Goal: Information Seeking & Learning: Understand process/instructions

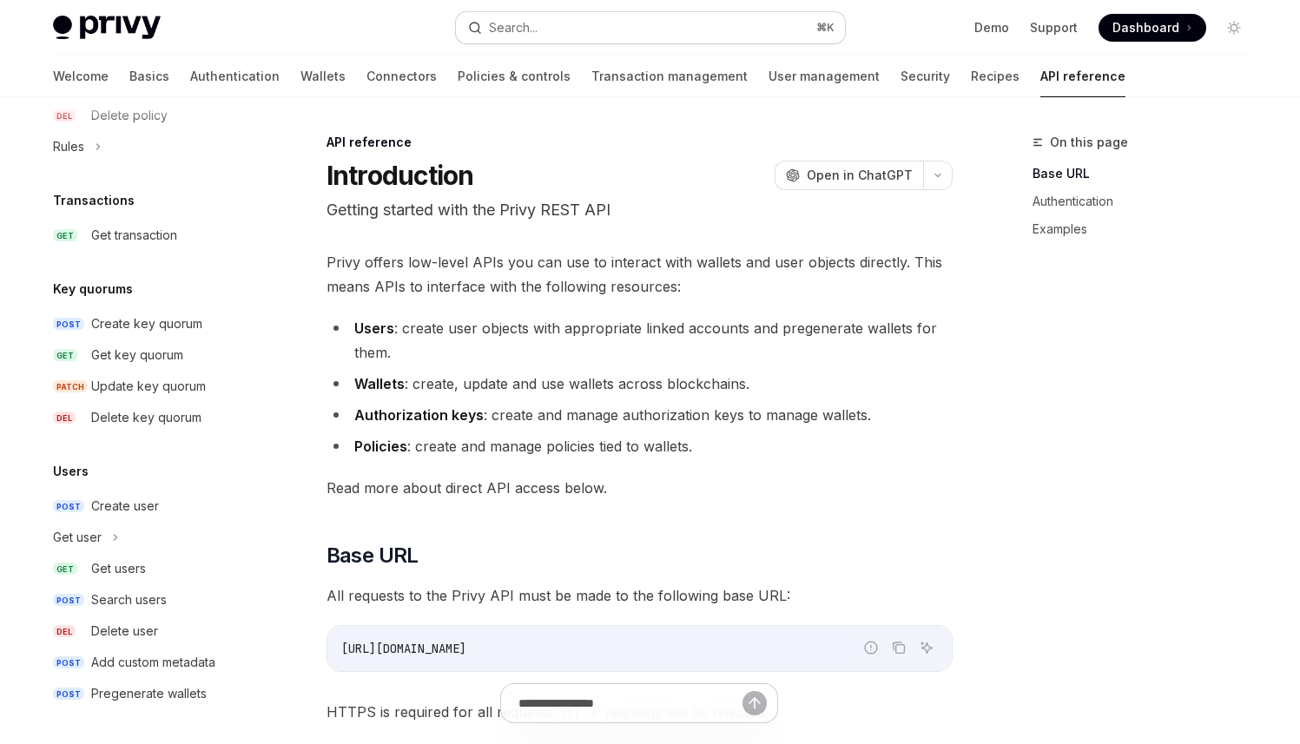
click at [704, 26] on button "Search... ⌘ K" at bounding box center [650, 27] width 389 height 31
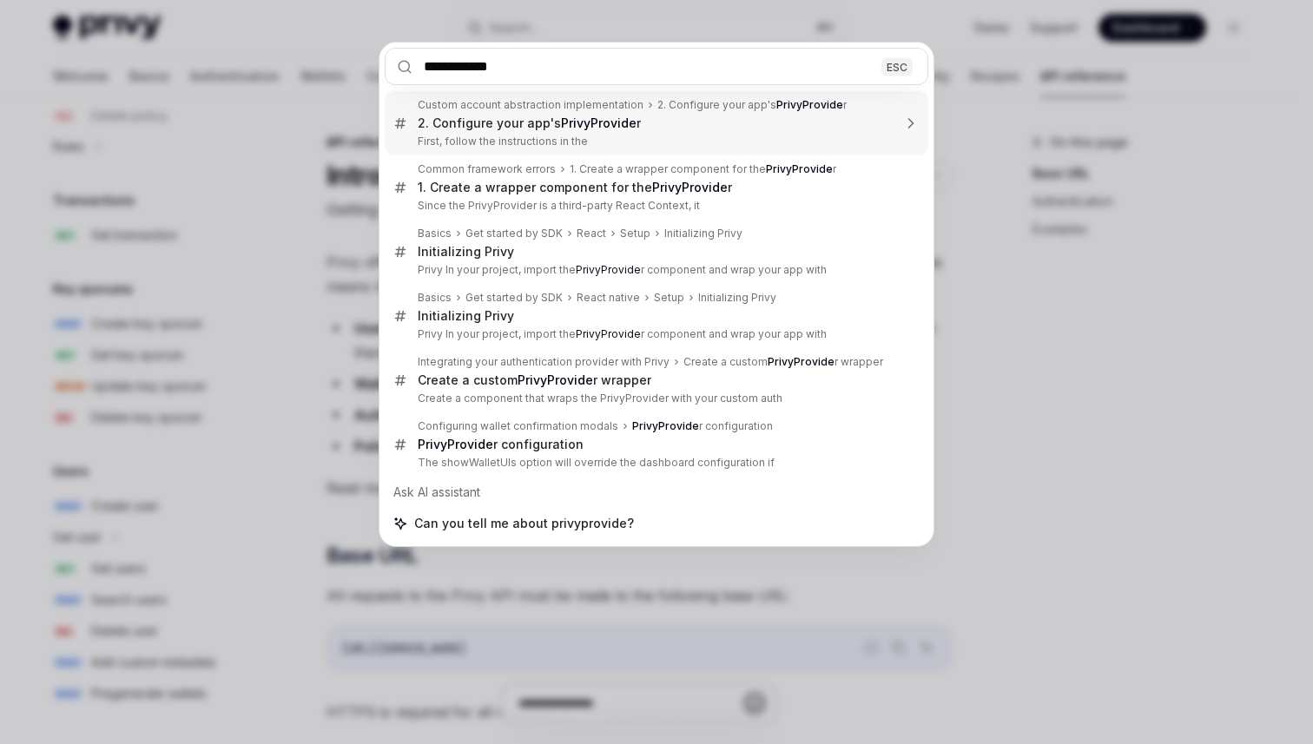
type input "**********"
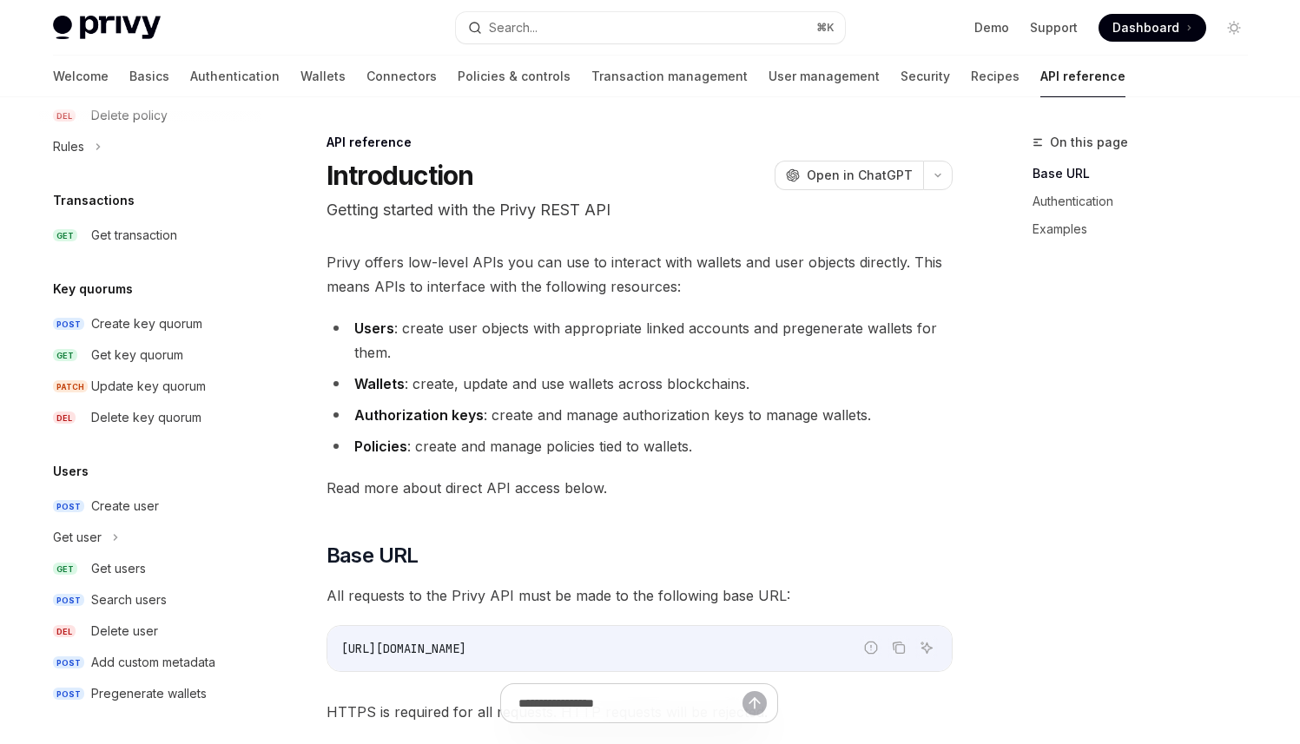
type textarea "*"
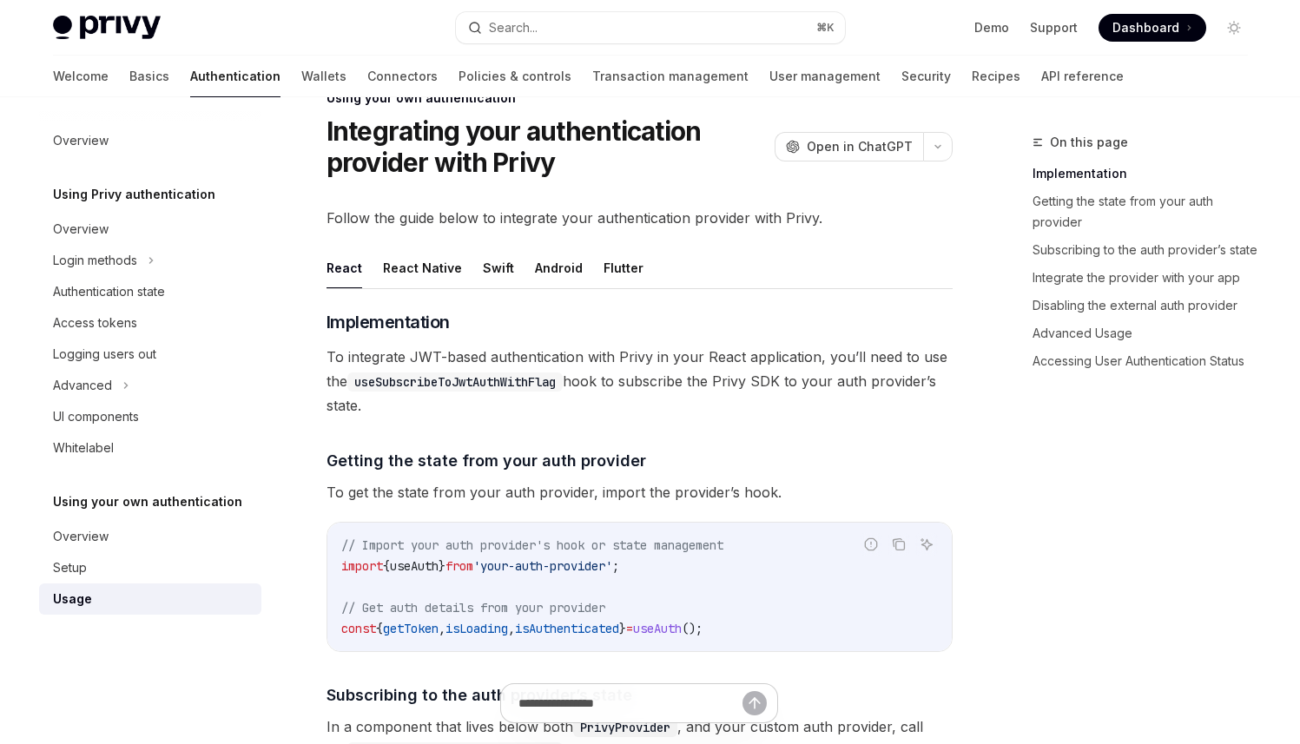
scroll to position [334, 0]
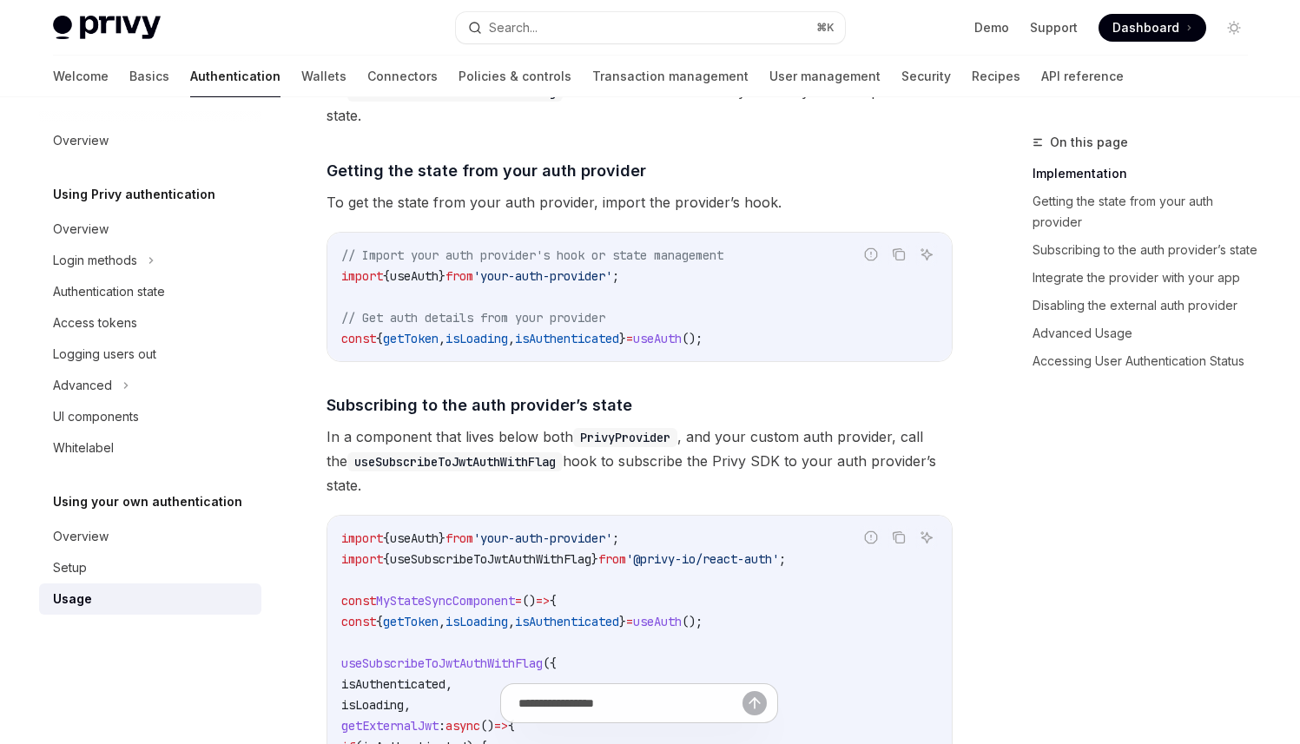
click at [602, 444] on code "PrivyProvider" at bounding box center [625, 437] width 104 height 19
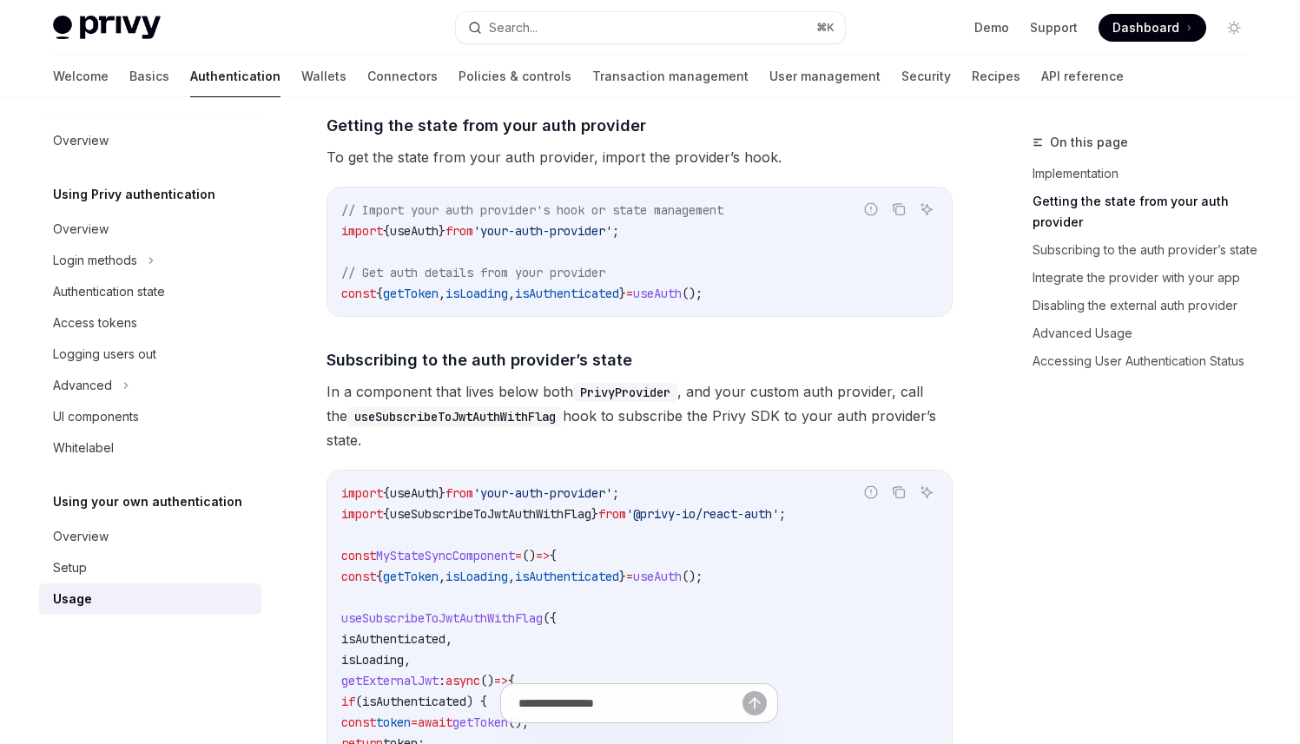
scroll to position [402, 0]
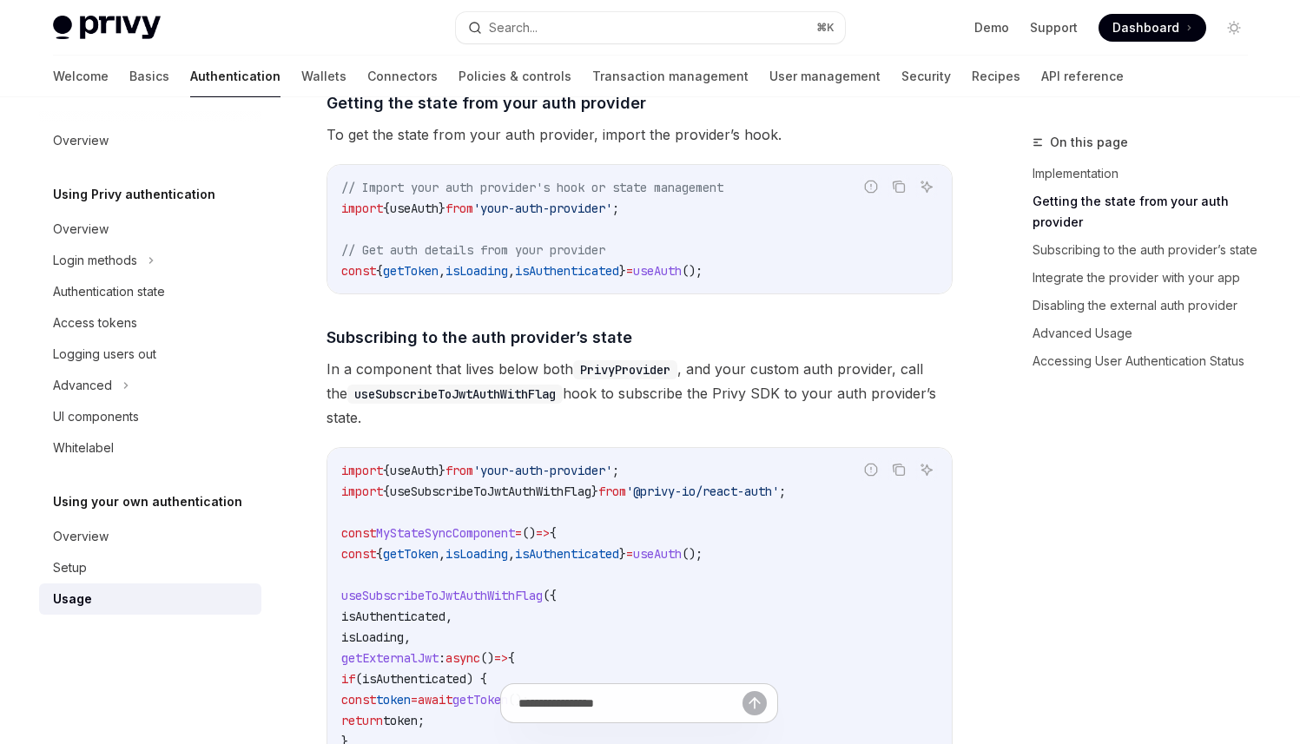
click at [1138, 548] on div "On this page Implementation Getting the state from your auth provider Subscribi…" at bounding box center [1130, 438] width 264 height 612
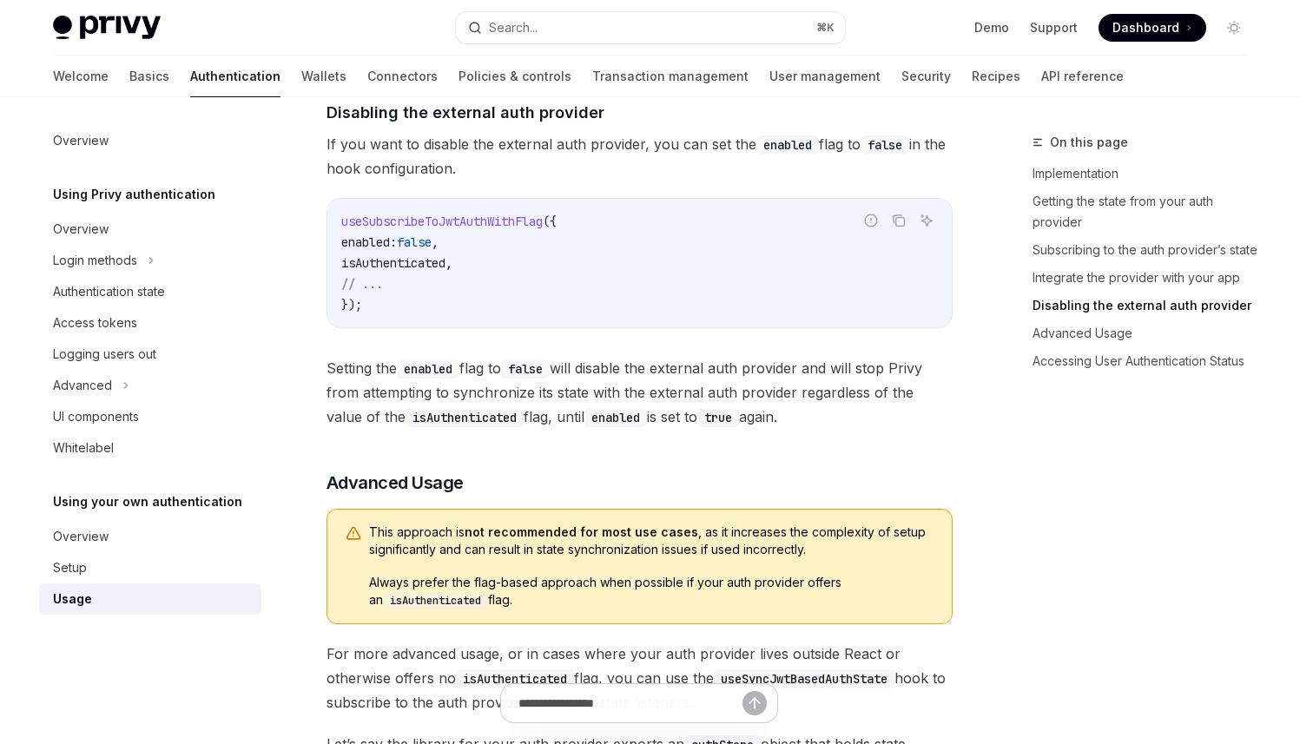
scroll to position [2102, 0]
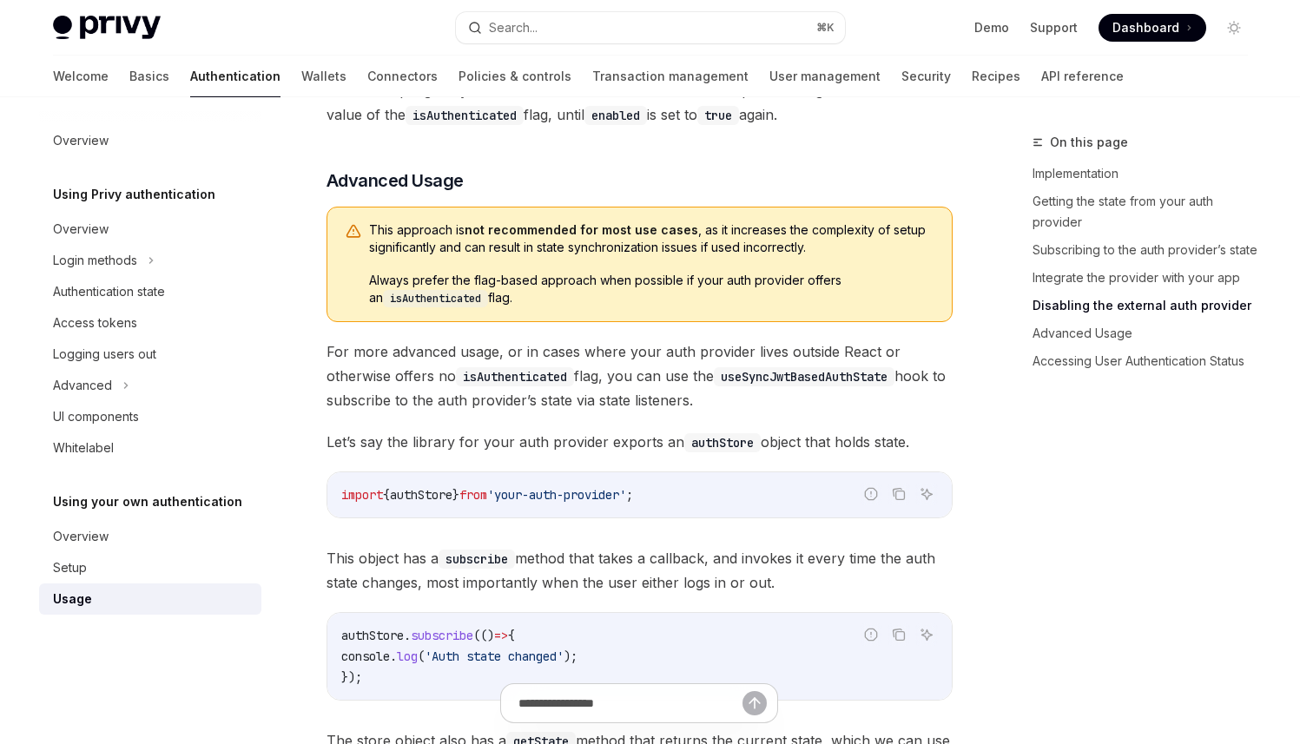
click at [528, 503] on span "'your-auth-provider'" at bounding box center [556, 495] width 139 height 16
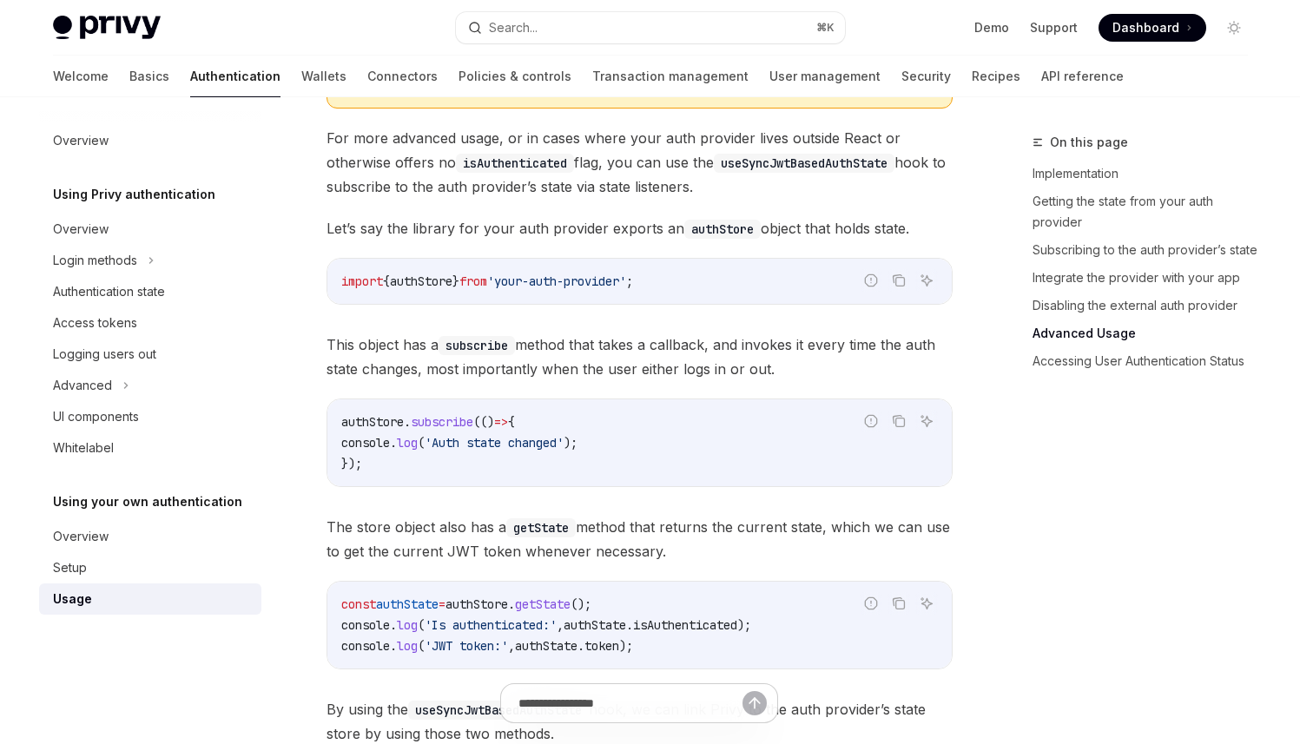
scroll to position [2494, 0]
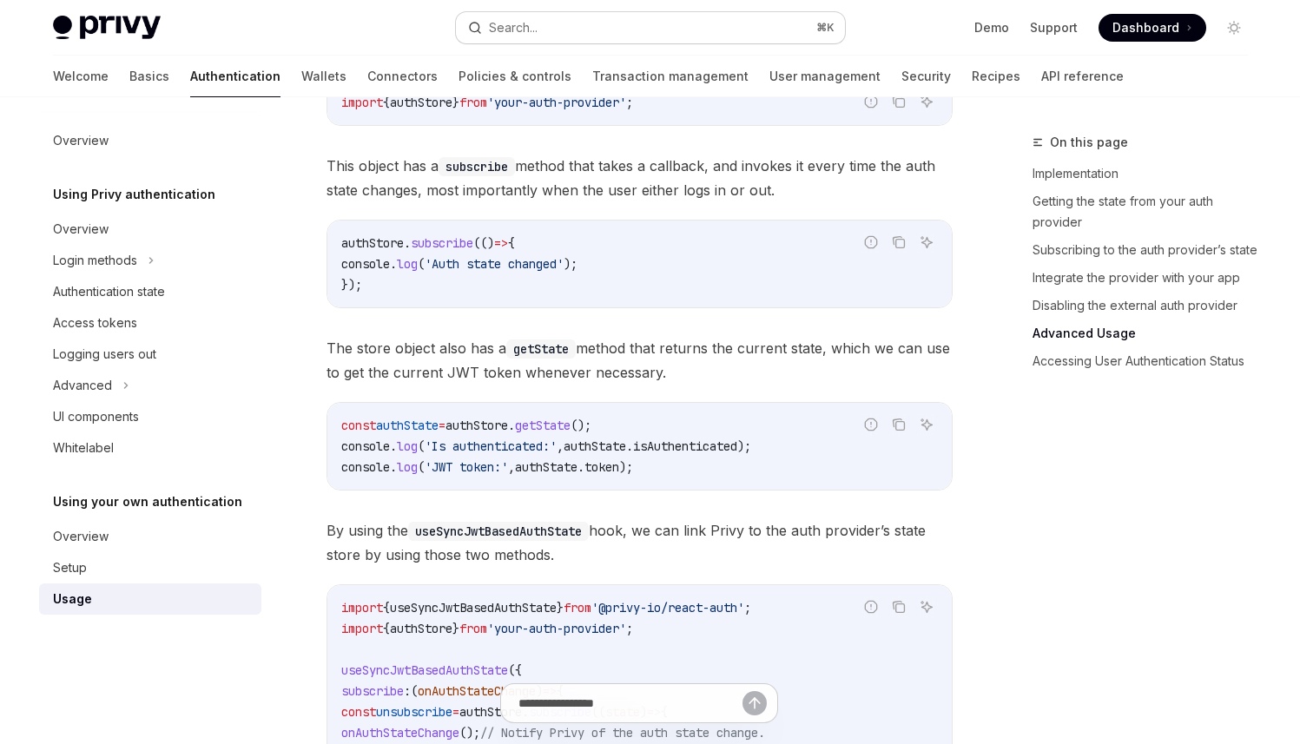
click at [542, 30] on button "Search... ⌘ K" at bounding box center [650, 27] width 389 height 31
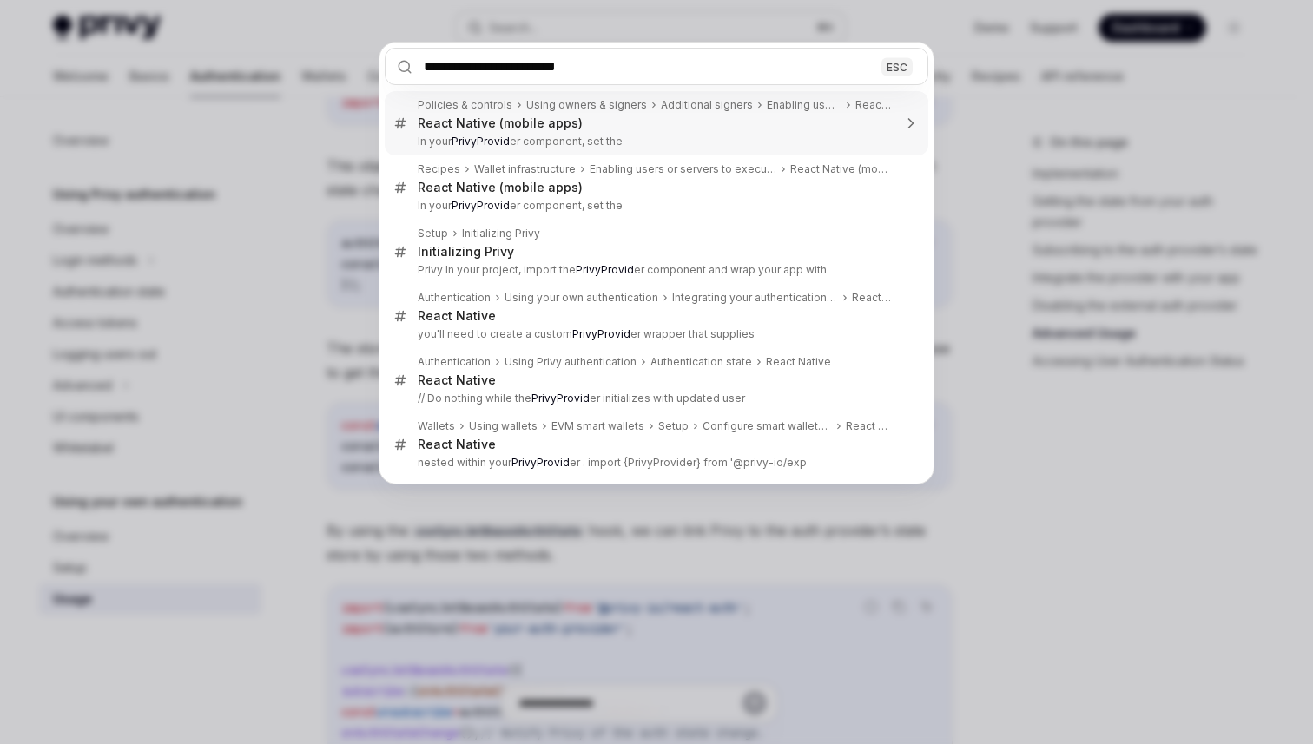
type input "**********"
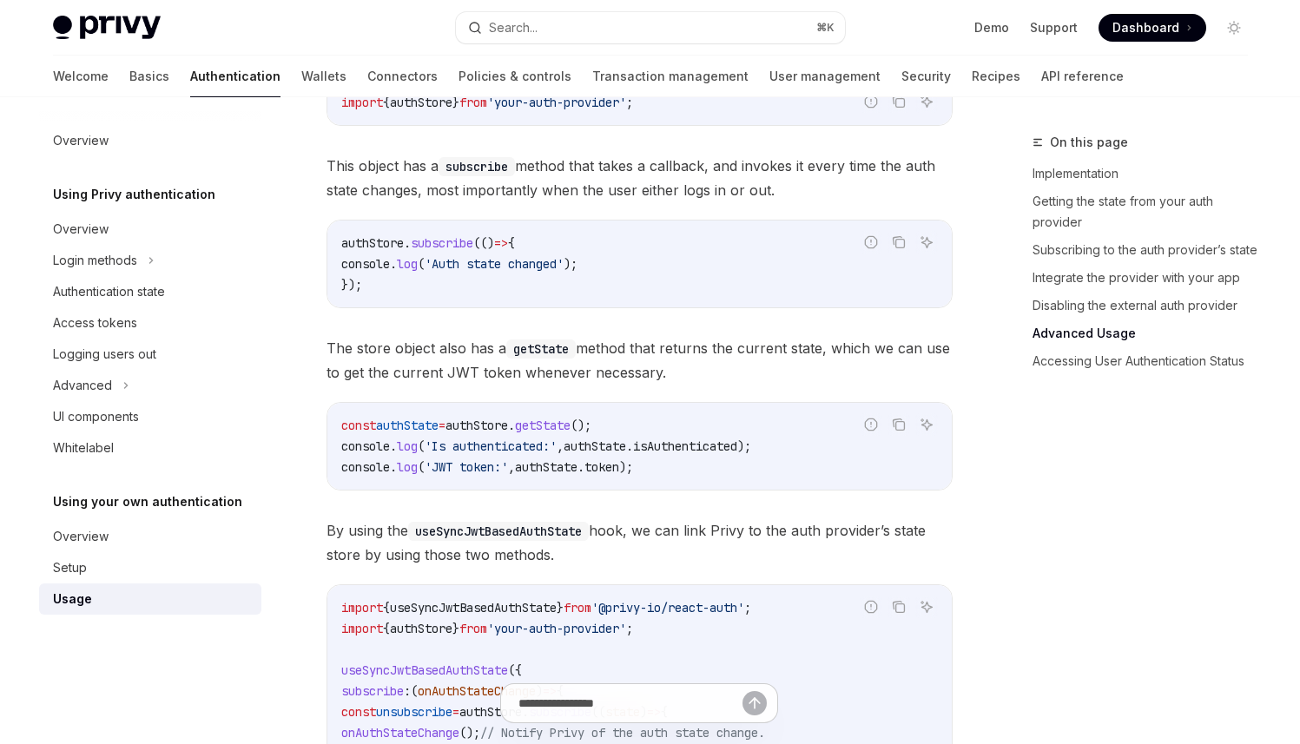
type textarea "*"
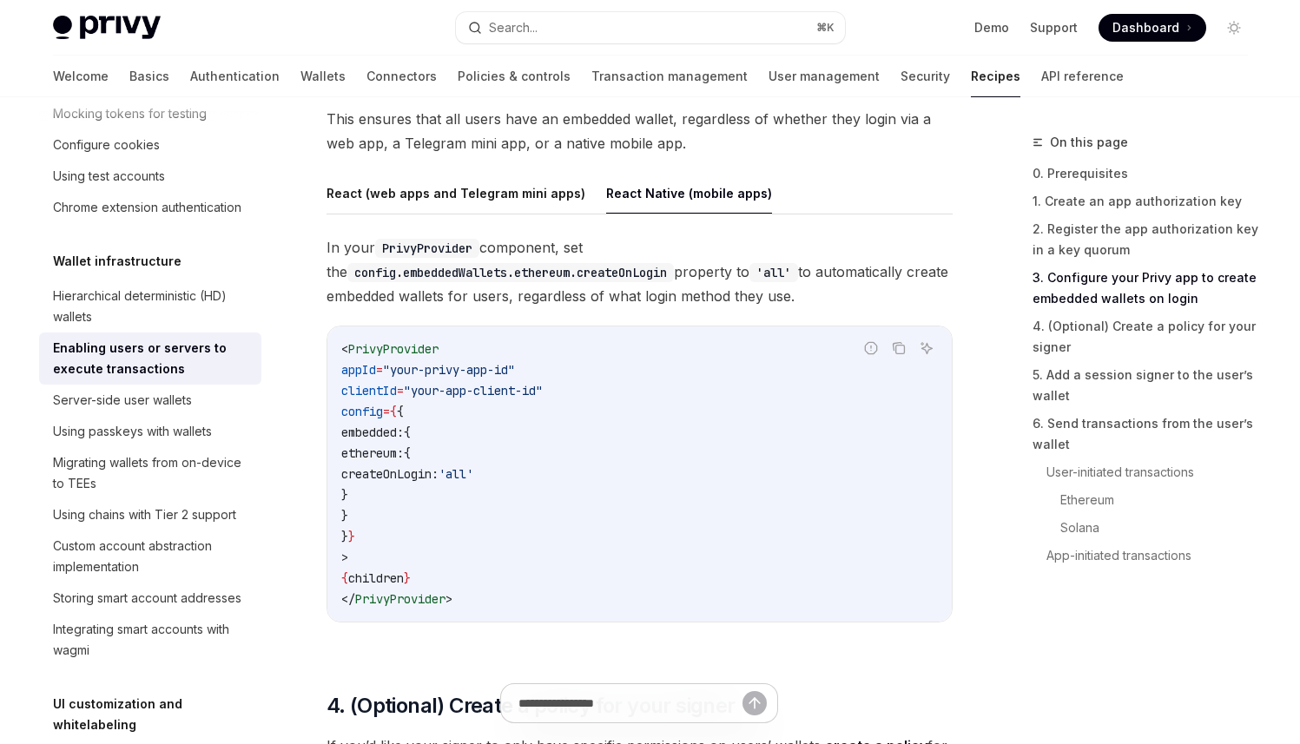
scroll to position [1677, 0]
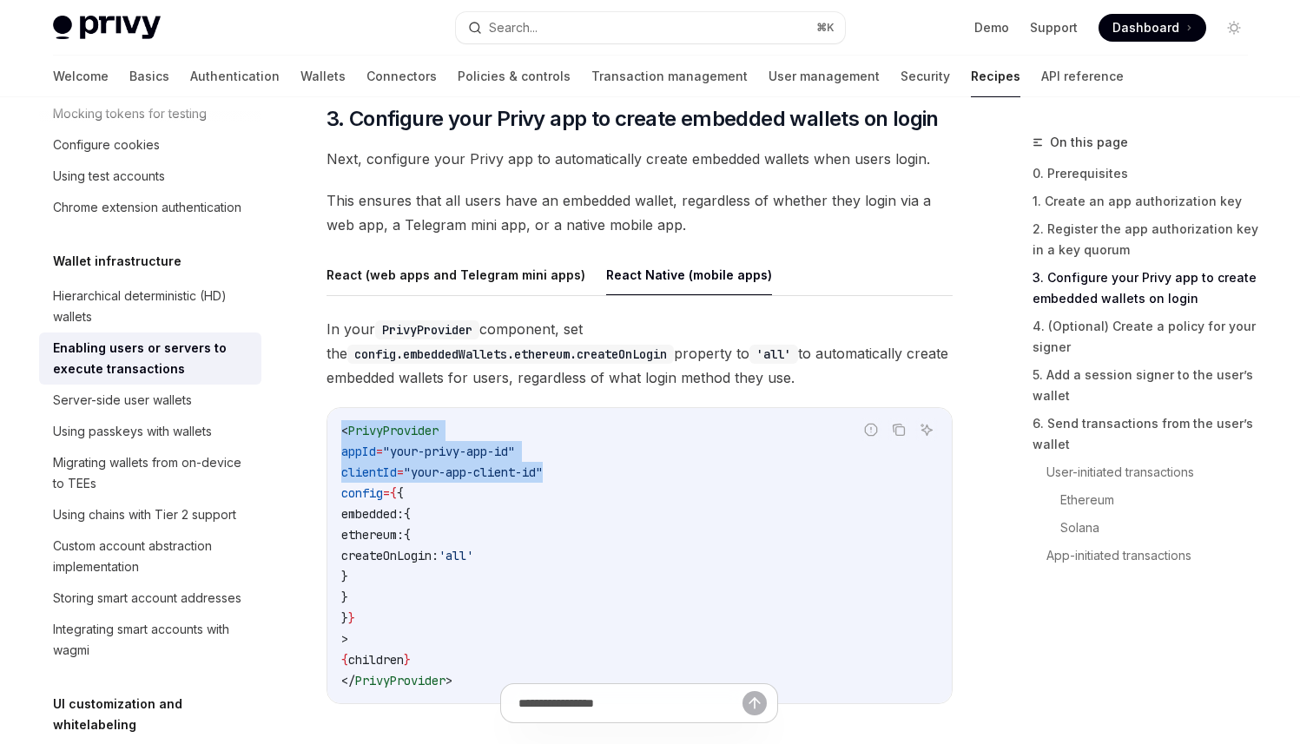
drag, startPoint x: 341, startPoint y: 431, endPoint x: 646, endPoint y: 469, distance: 307.2
click at [646, 469] on code "< PrivyProvider appId = "your-privy-app-id" clientId = "your-app-client-id" con…" at bounding box center [639, 555] width 597 height 271
copy code "< PrivyProvider appId = "your-privy-app-id" clientId = "your-app-client-id""
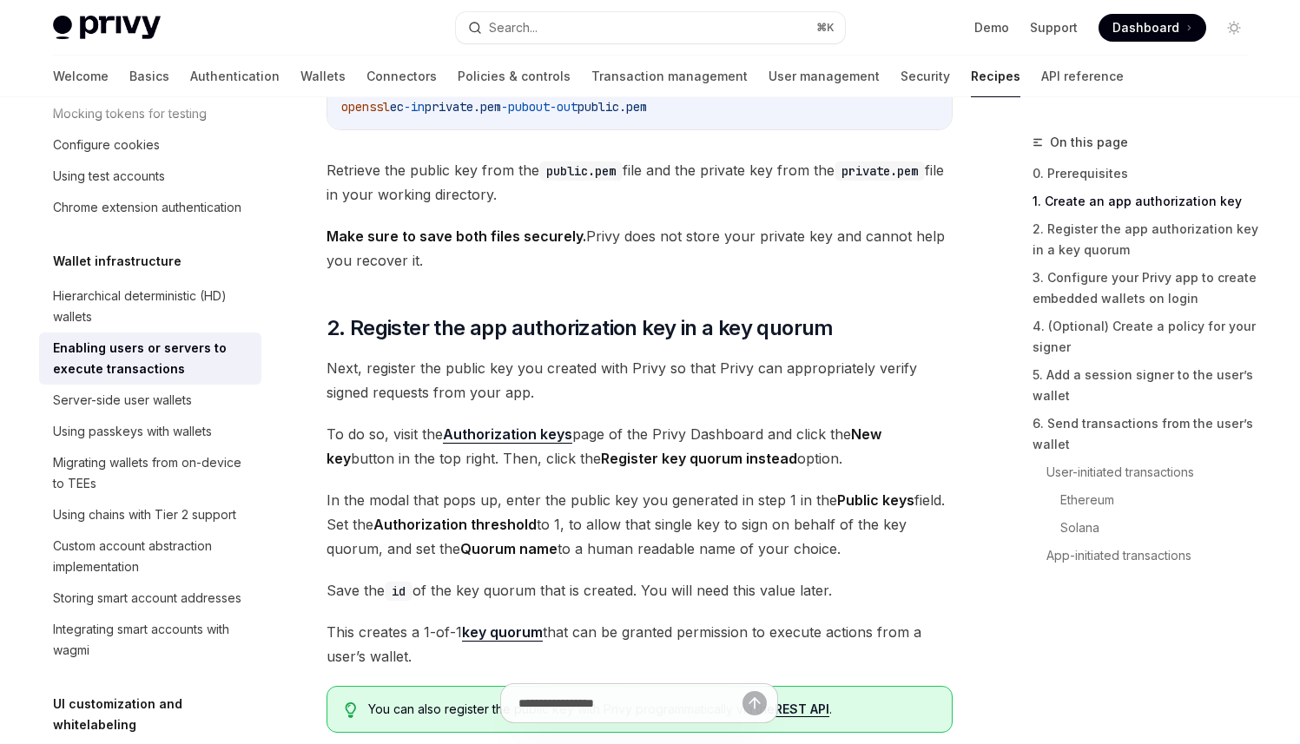
scroll to position [0, 0]
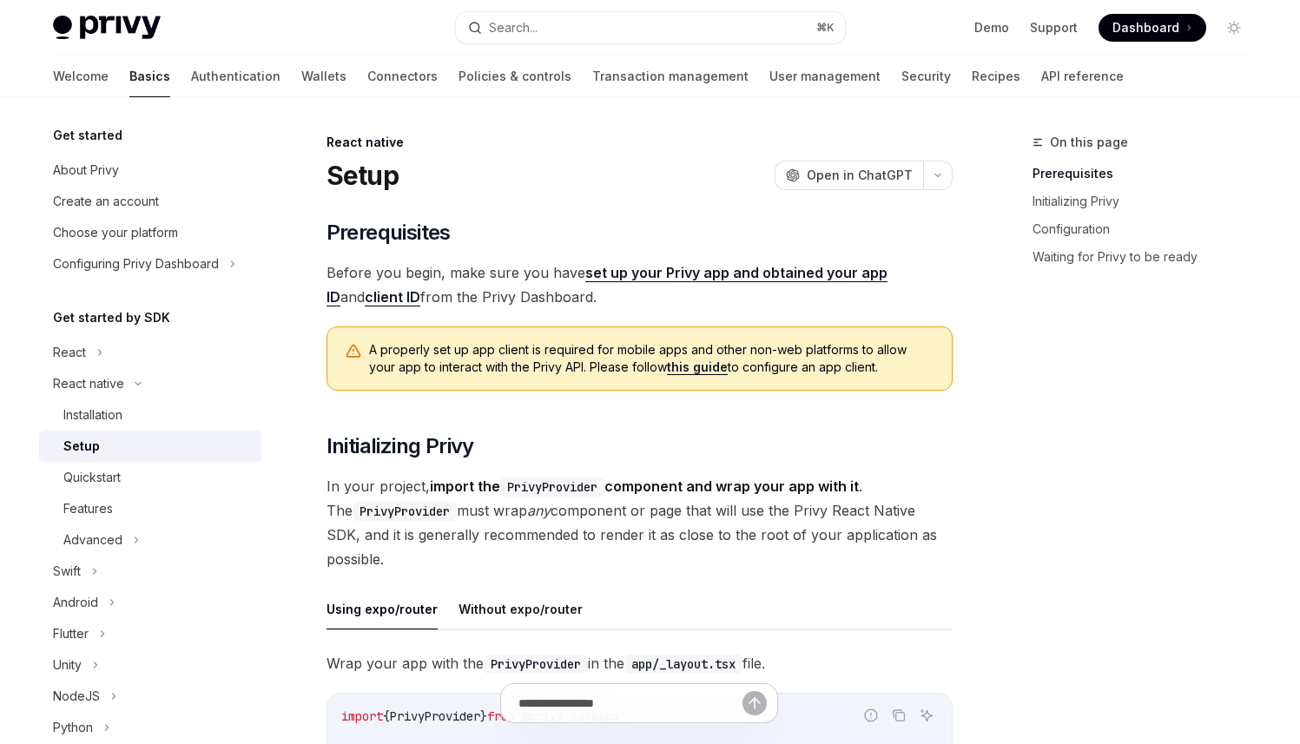
click at [484, 507] on span "In your project, import the PrivyProvider component and wrap your app with it .…" at bounding box center [640, 522] width 626 height 97
click at [485, 526] on span "In your project, import the PrivyProvider component and wrap your app with it .…" at bounding box center [640, 522] width 626 height 97
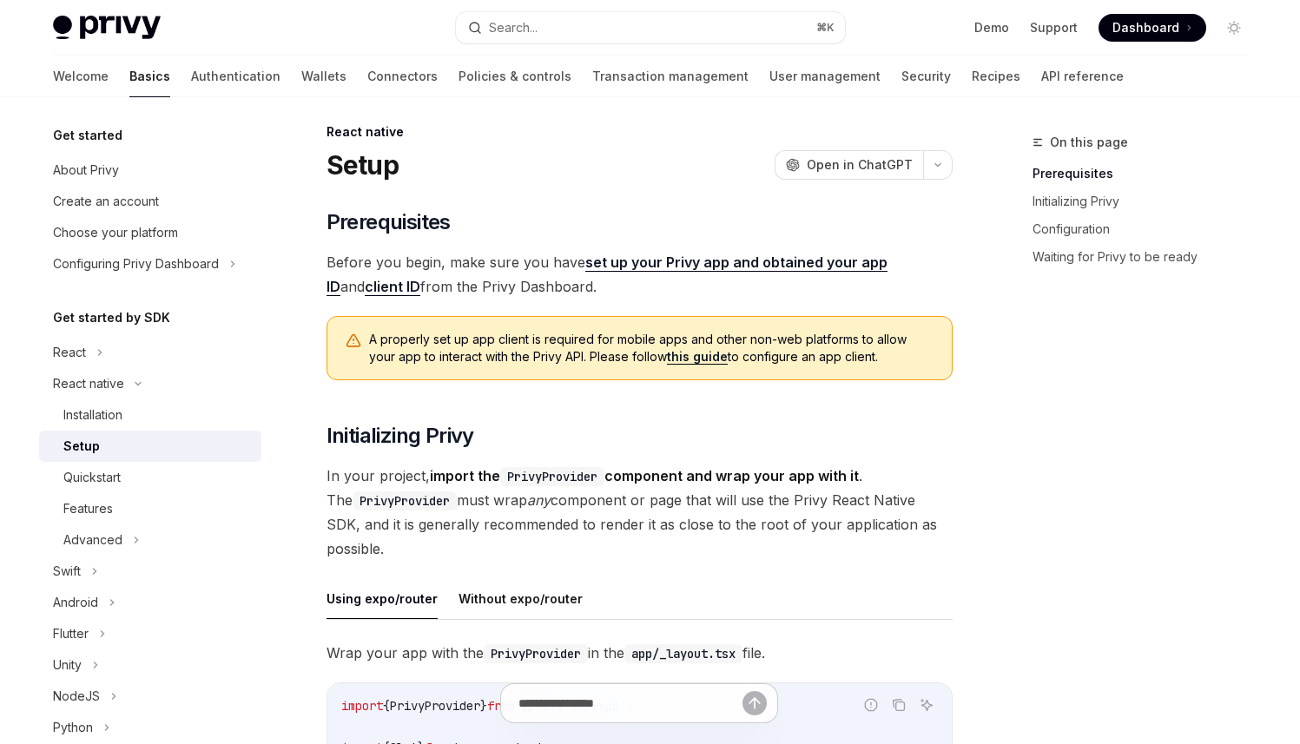
scroll to position [22, 0]
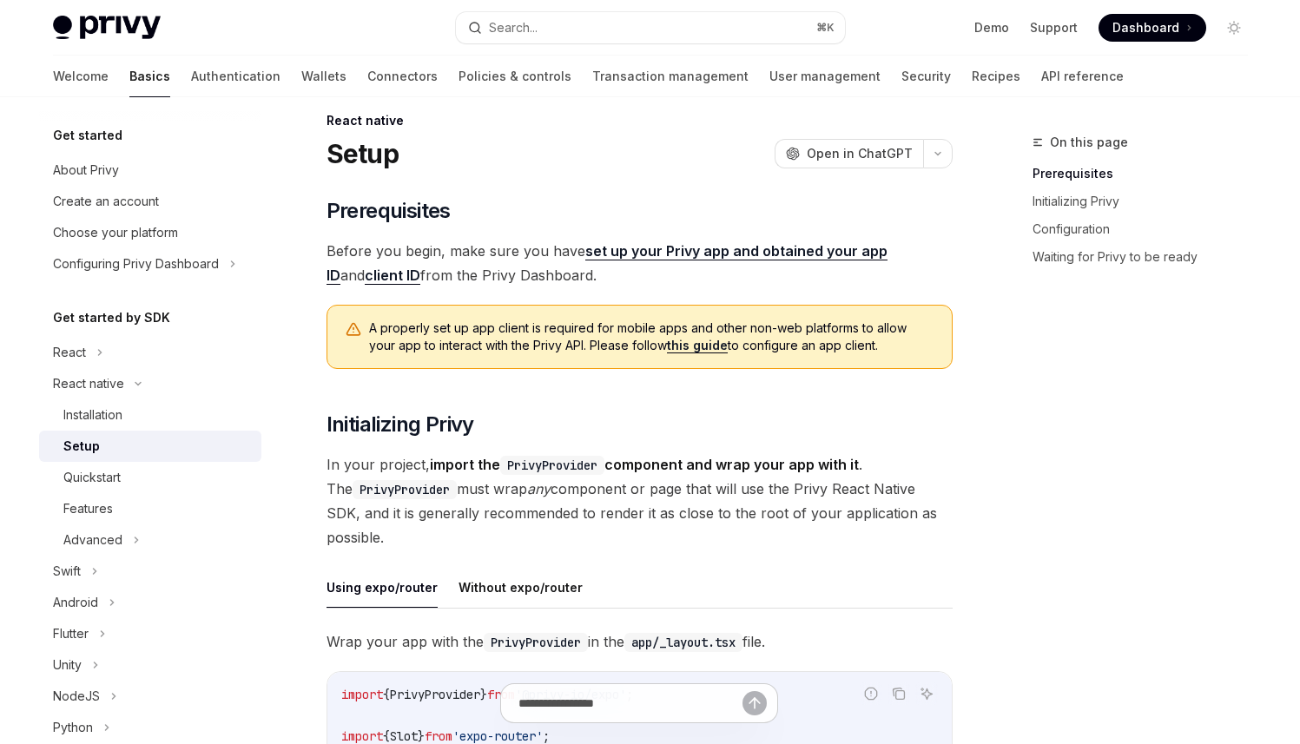
click at [472, 526] on span "In your project, import the PrivyProvider component and wrap your app with it .…" at bounding box center [640, 500] width 626 height 97
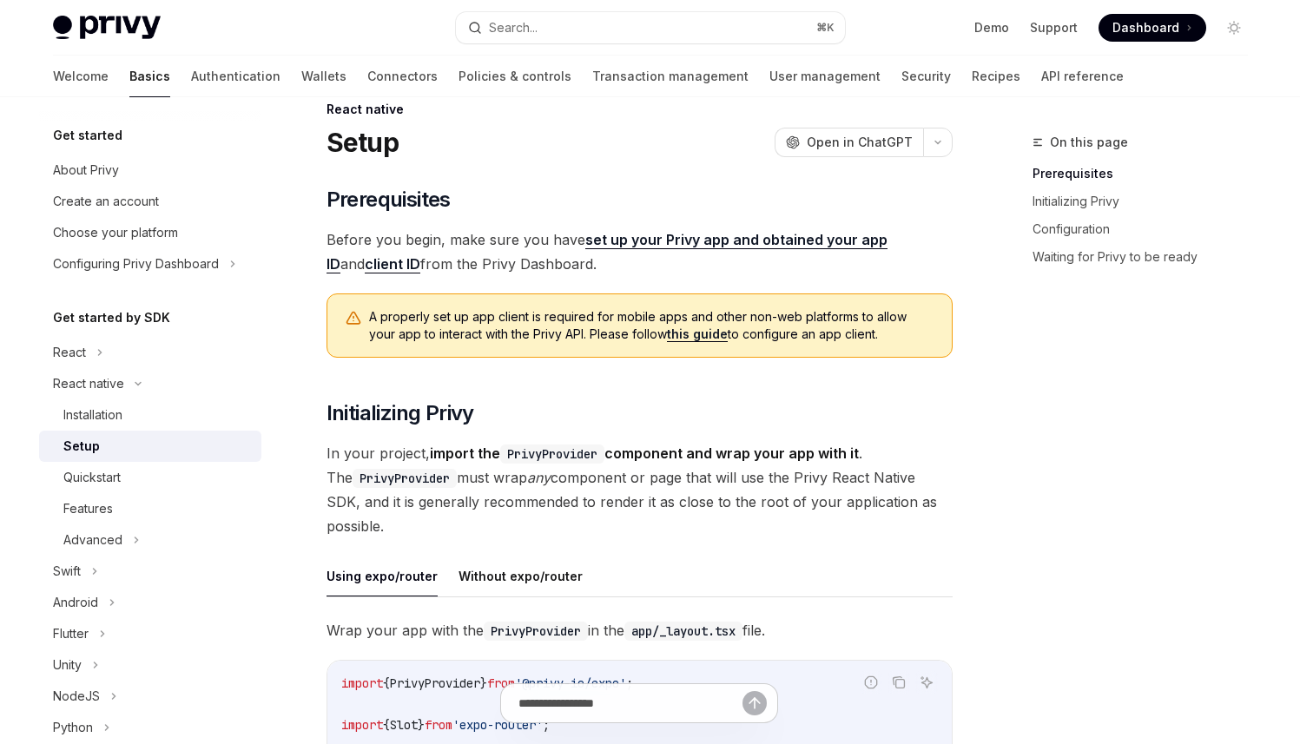
scroll to position [44, 0]
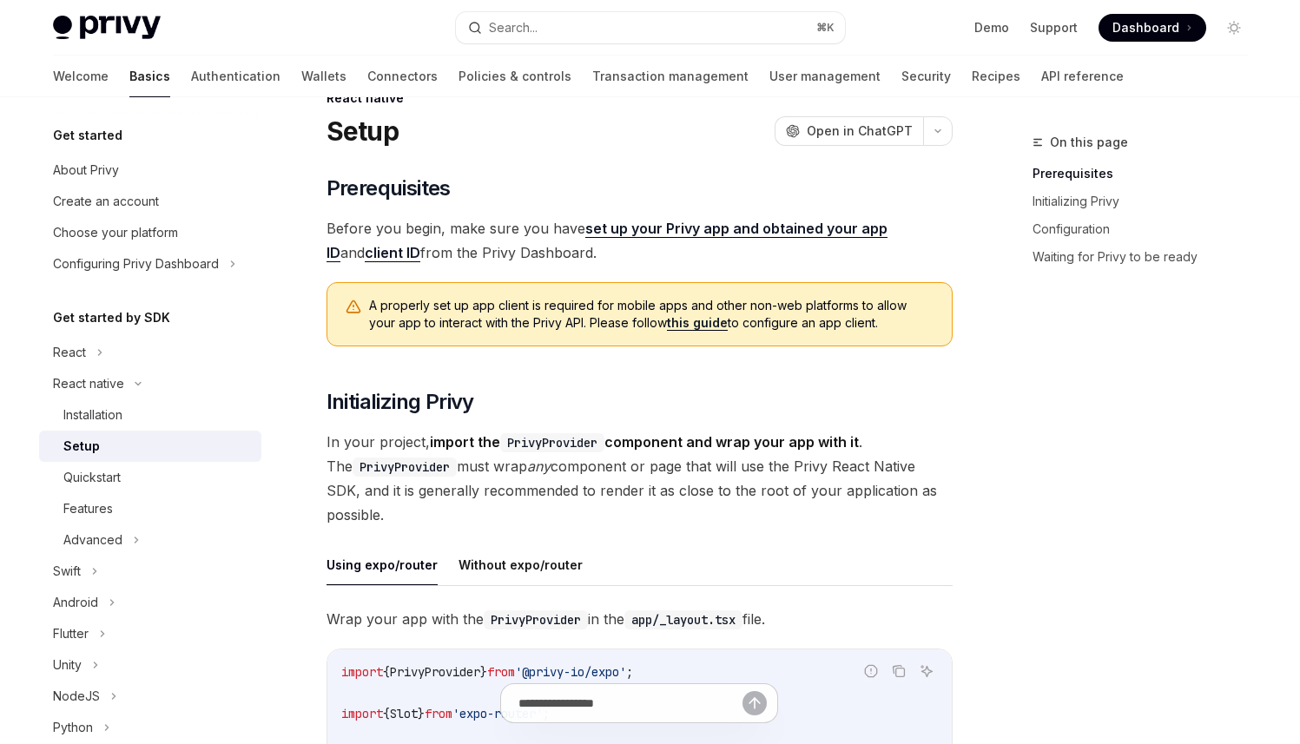
click at [469, 509] on span "In your project, import the PrivyProvider component and wrap your app with it .…" at bounding box center [640, 478] width 626 height 97
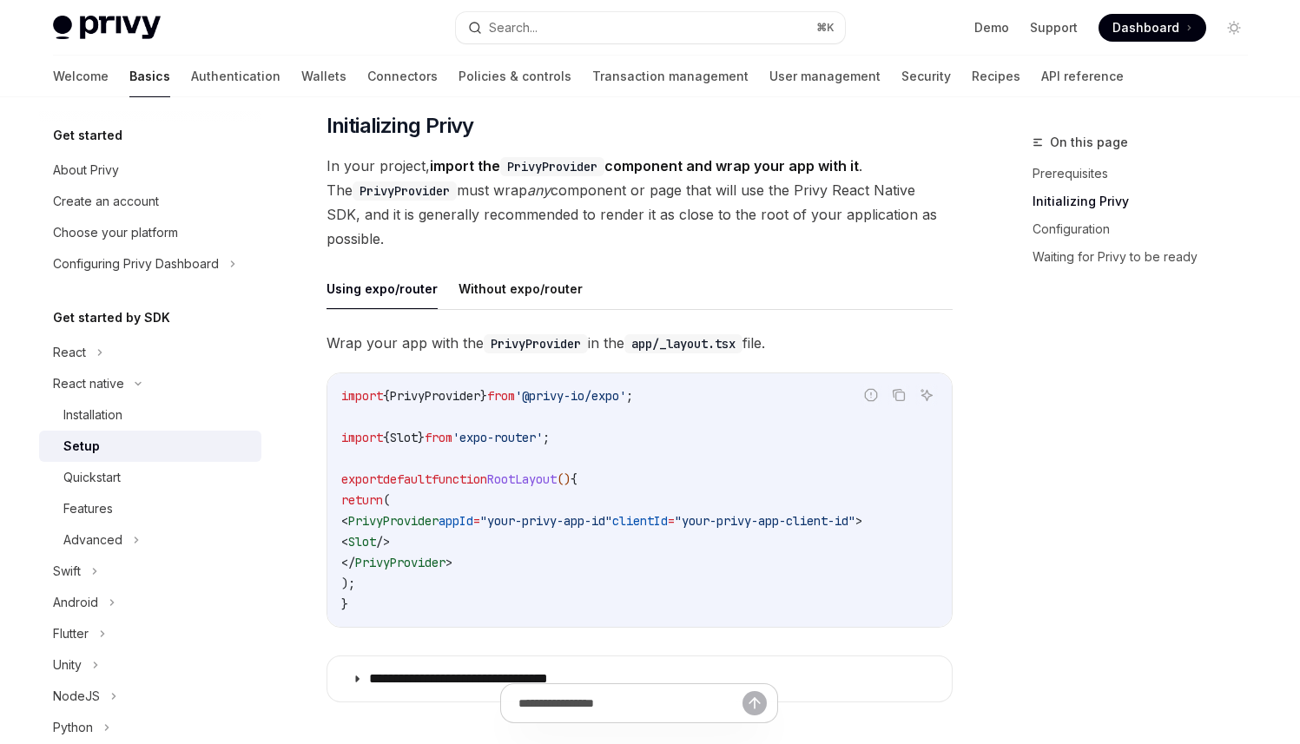
scroll to position [309, 0]
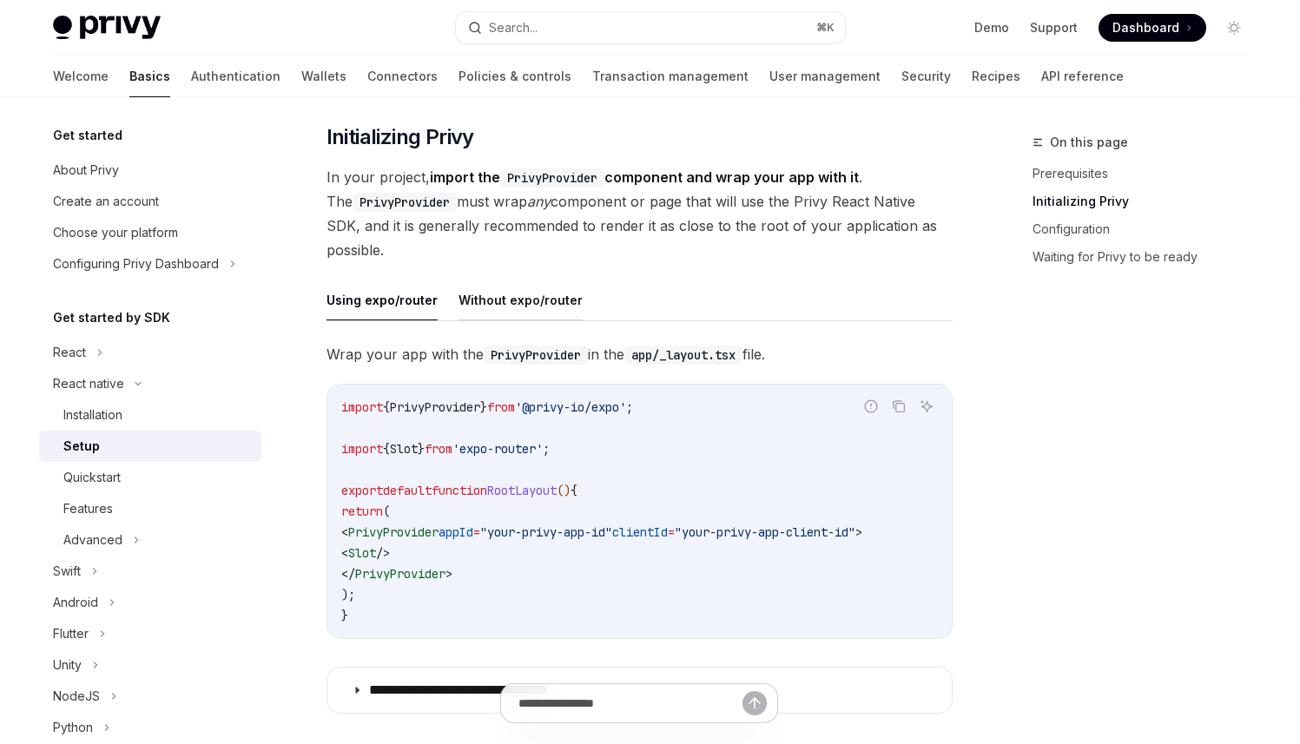
click at [502, 300] on button "Without expo/router" at bounding box center [521, 300] width 124 height 41
type textarea "*"
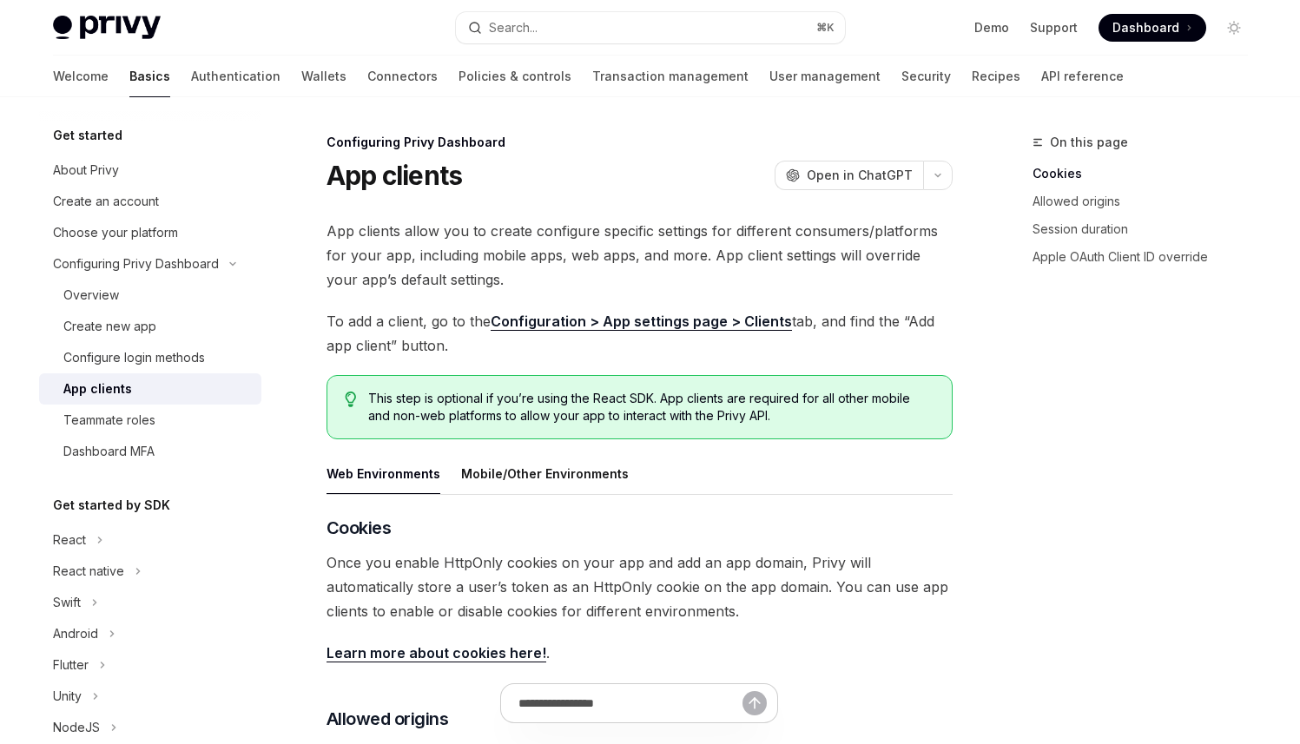
click at [610, 248] on span "App clients allow you to create configure specific settings for different consu…" at bounding box center [640, 255] width 626 height 73
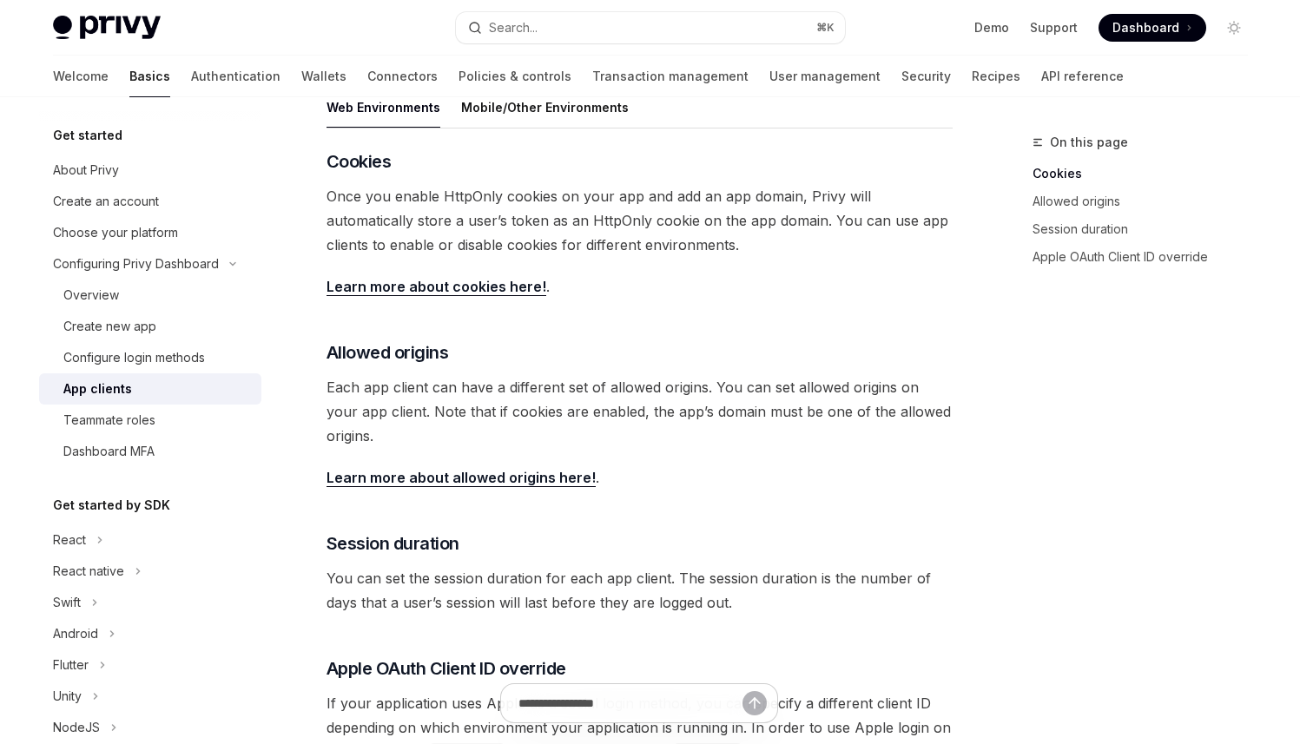
scroll to position [267, 0]
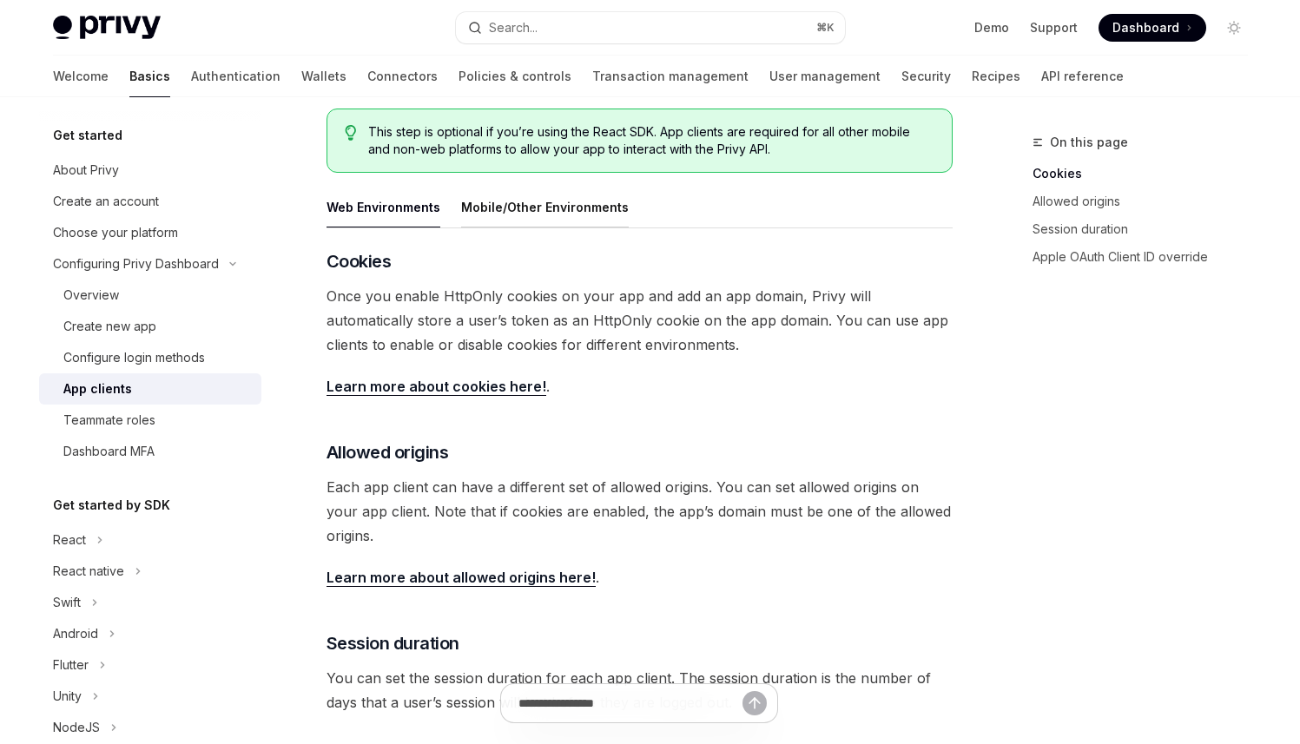
click at [558, 201] on button "Mobile/Other Environments" at bounding box center [545, 207] width 168 height 41
type textarea "*"
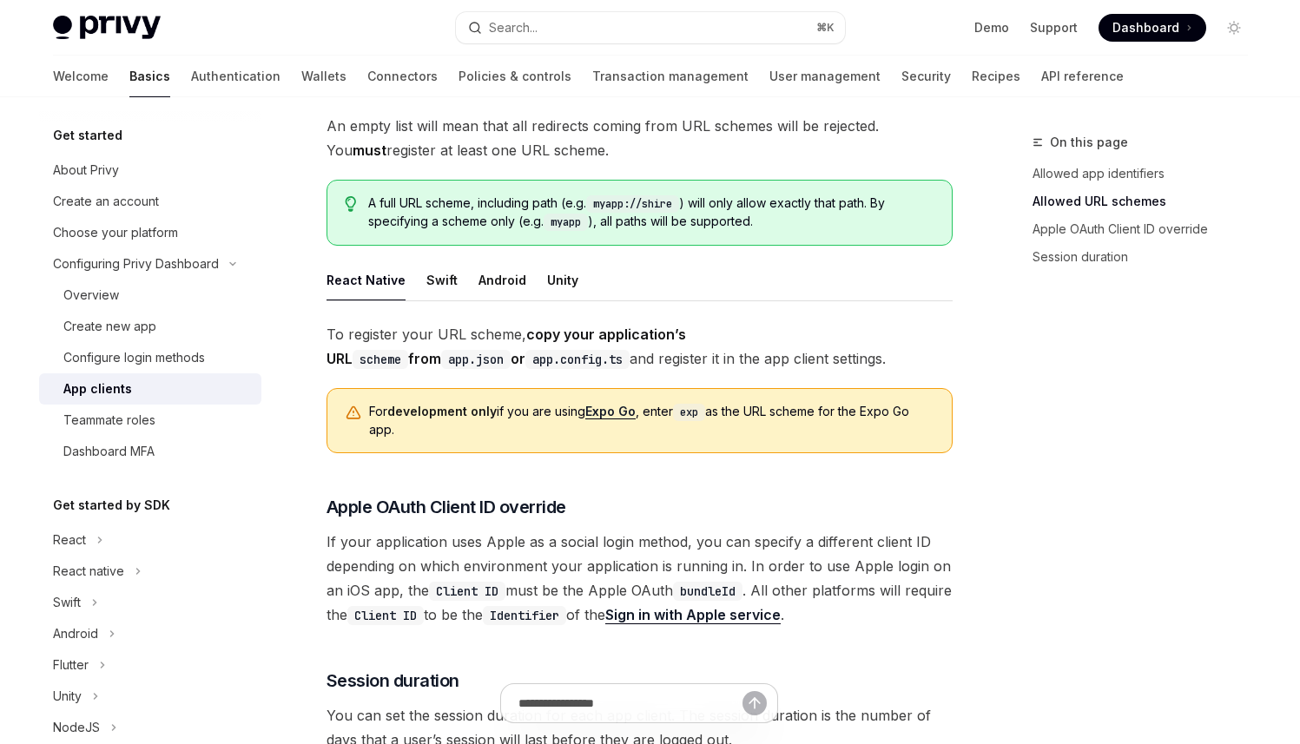
scroll to position [1285, 0]
